Goal: Complete application form: Complete application form

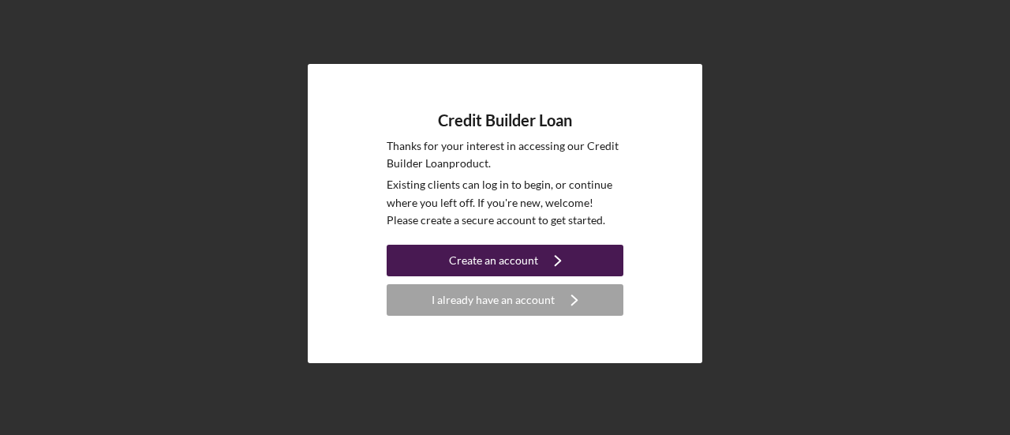
click at [579, 254] on button "Create an account Icon/Navigate" at bounding box center [505, 261] width 237 height 32
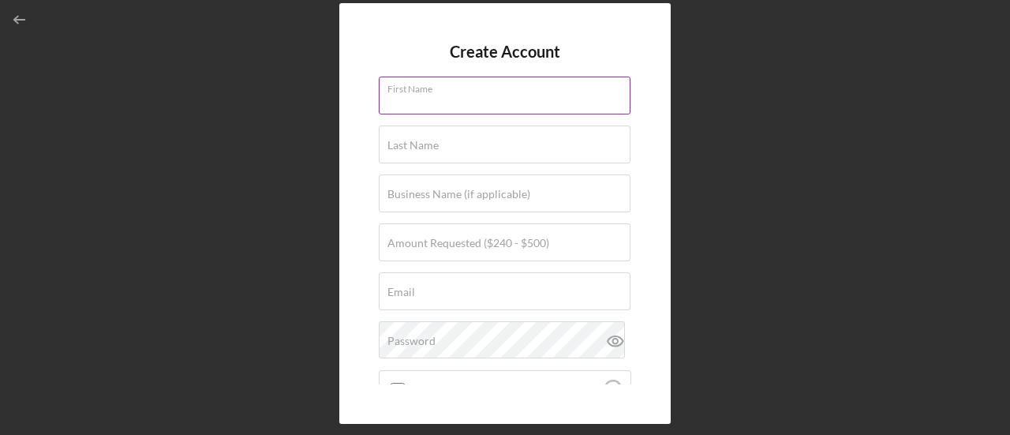
click at [522, 91] on div "First Name" at bounding box center [505, 96] width 253 height 39
click at [522, 91] on label "First Name" at bounding box center [508, 85] width 243 height 17
click at [522, 91] on input "[PERSON_NAME]" at bounding box center [505, 96] width 252 height 38
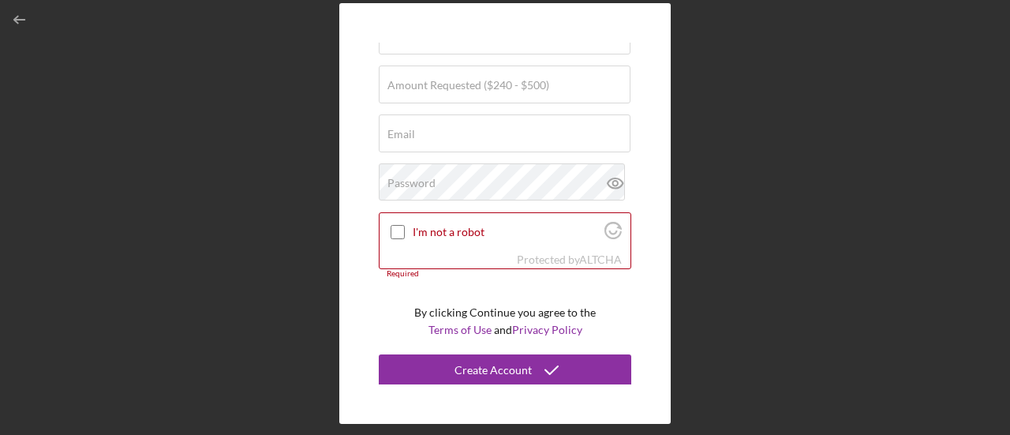
scroll to position [52, 0]
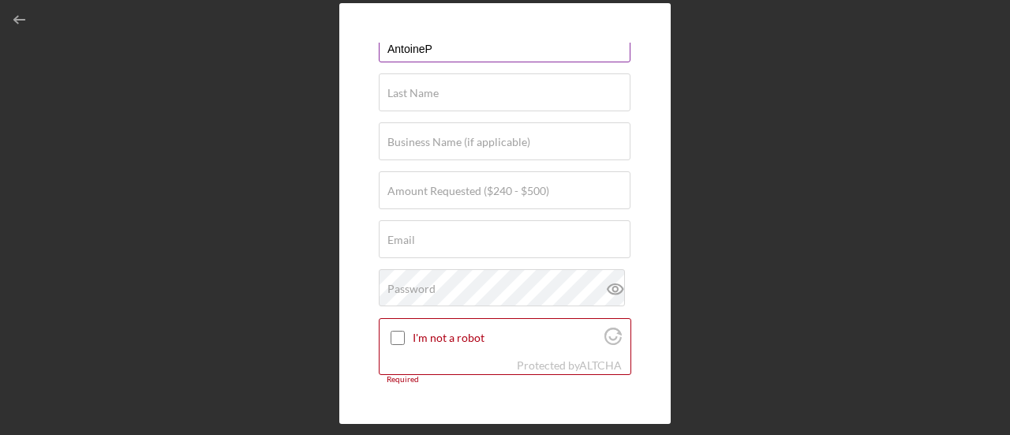
type input "[PERSON_NAME]"
type input "Page"
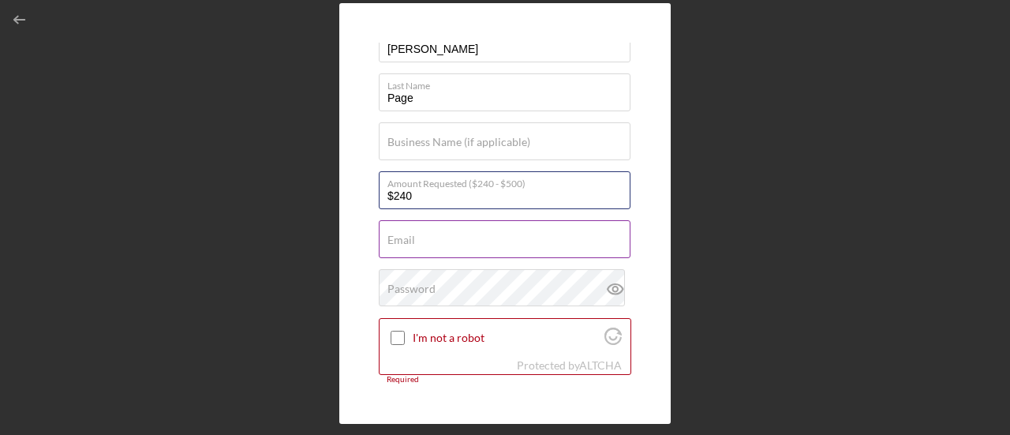
type input "$240"
click at [510, 255] on input "Email" at bounding box center [505, 239] width 252 height 38
type input "n"
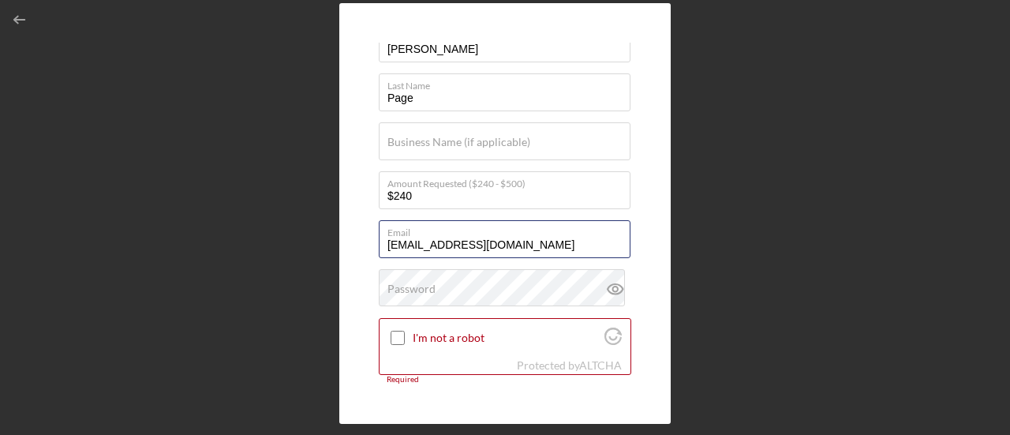
type input "[EMAIL_ADDRESS][DOMAIN_NAME]"
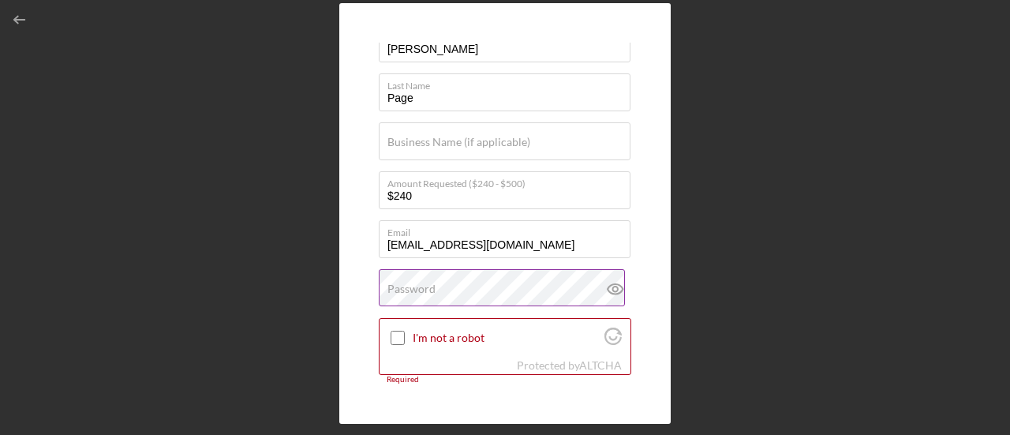
click at [455, 279] on div "Password" at bounding box center [505, 288] width 253 height 39
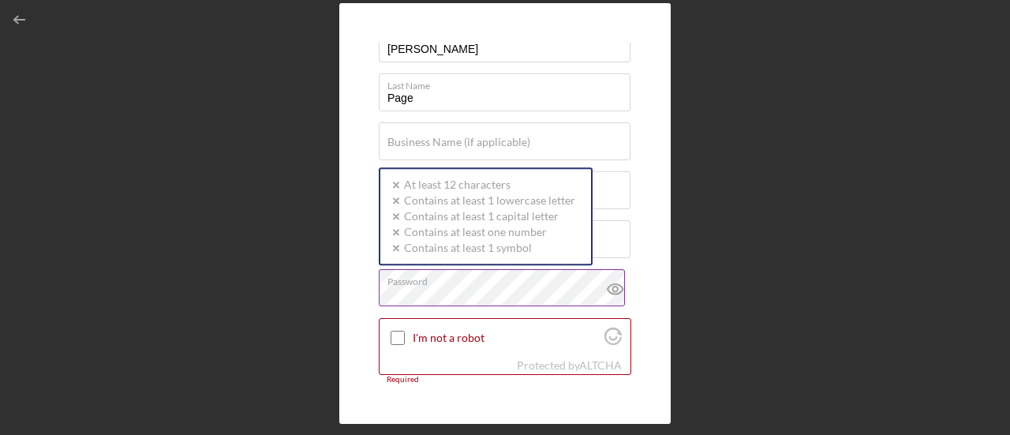
click at [455, 279] on div "Password Icon/icon-validation-no At least 12 characters Icon/icon-validation-no…" at bounding box center [505, 288] width 253 height 39
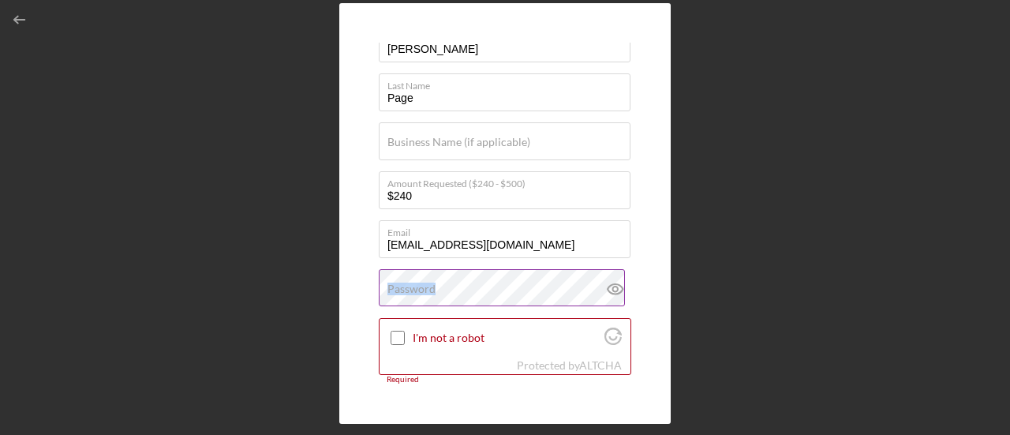
click at [455, 279] on div "Password" at bounding box center [505, 288] width 253 height 39
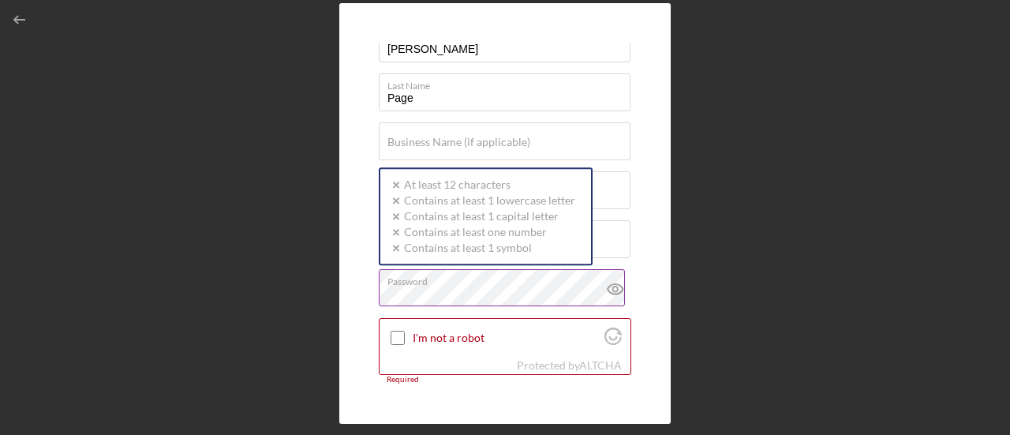
click at [455, 279] on div "Password Icon/icon-validation-no At least 12 characters Icon/icon-validation-no…" at bounding box center [505, 288] width 253 height 39
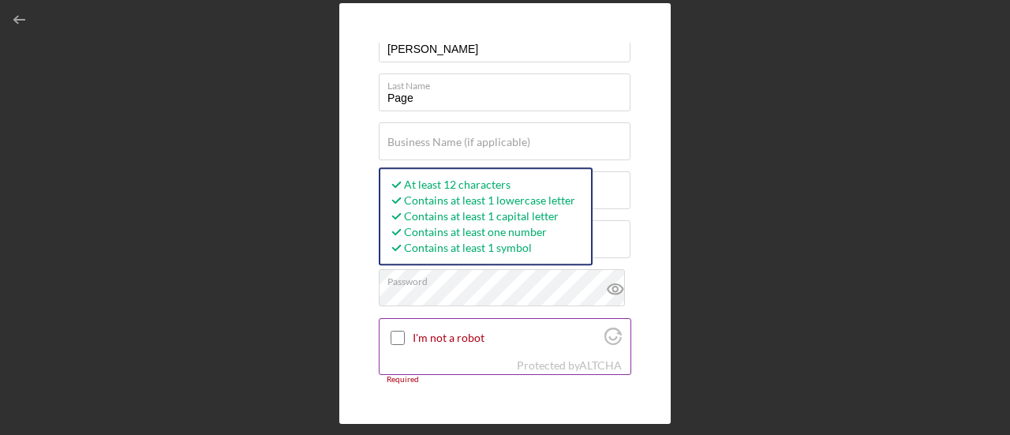
click at [391, 337] on input "I'm not a robot" at bounding box center [398, 338] width 14 height 14
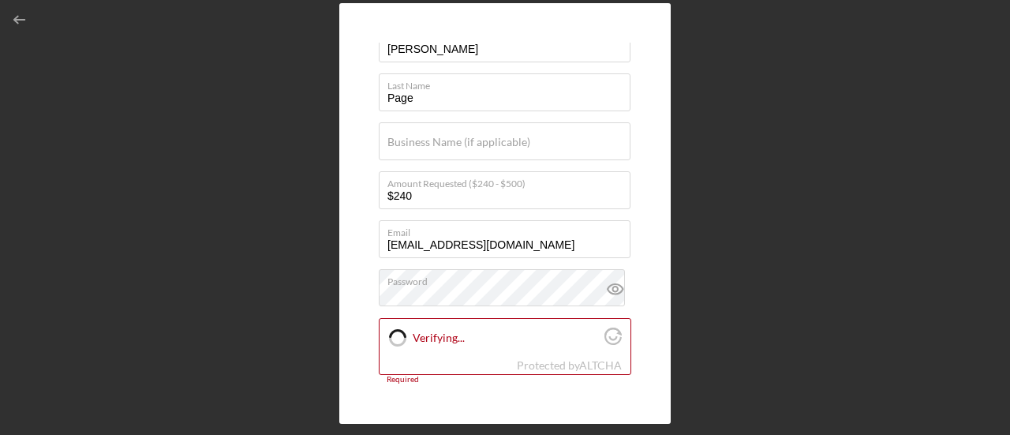
checkbox input "true"
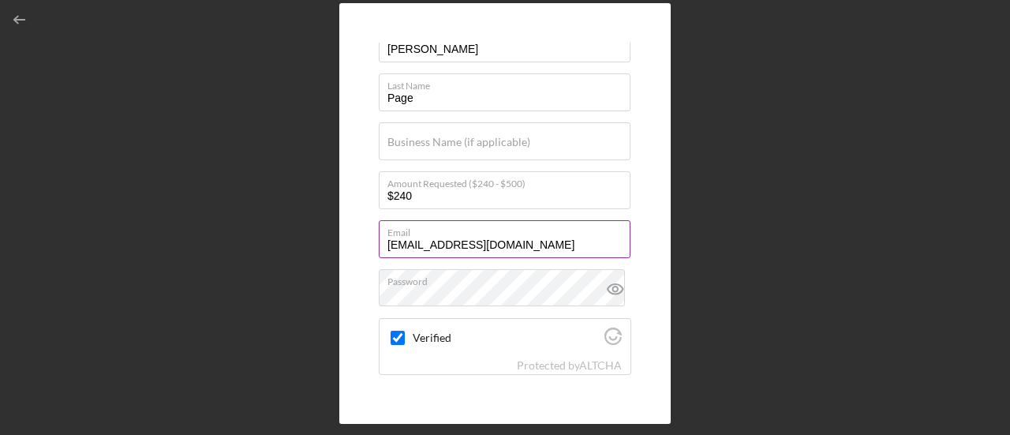
scroll to position [149, 0]
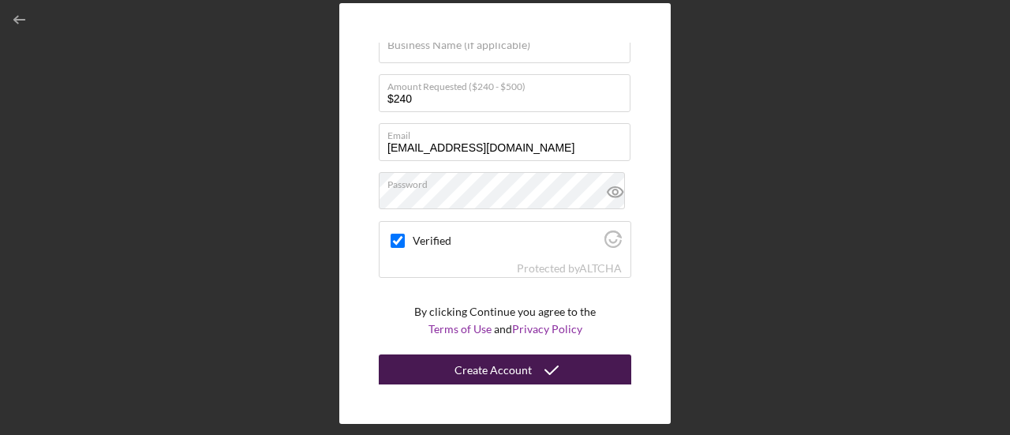
click at [590, 365] on button "Create Account" at bounding box center [505, 370] width 253 height 32
